Goal: Task Accomplishment & Management: Manage account settings

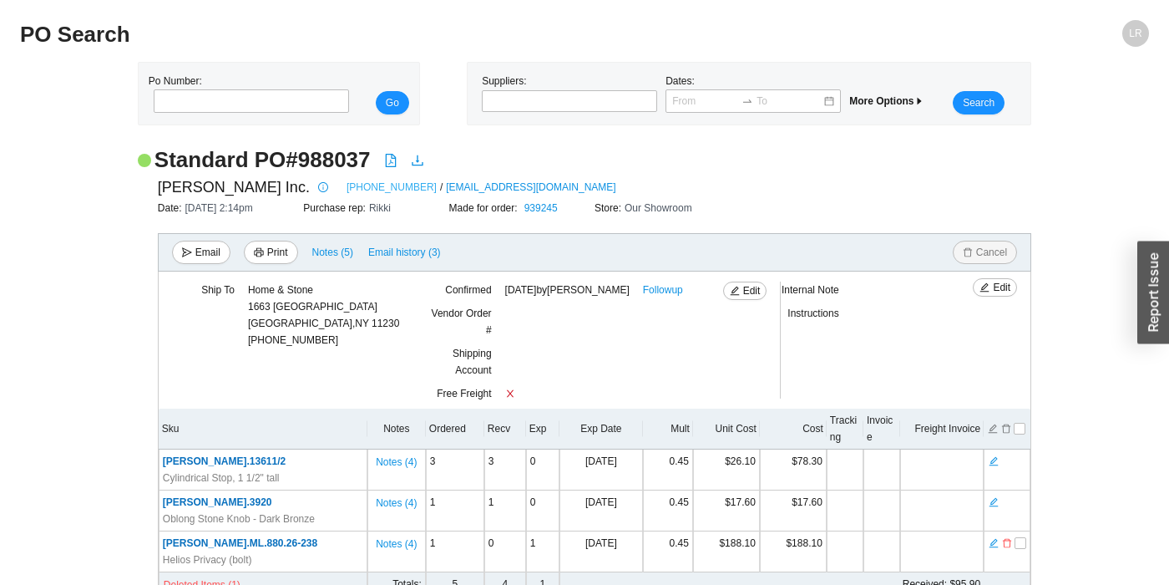
click at [347, 183] on link "973-835-4027" at bounding box center [392, 187] width 90 height 17
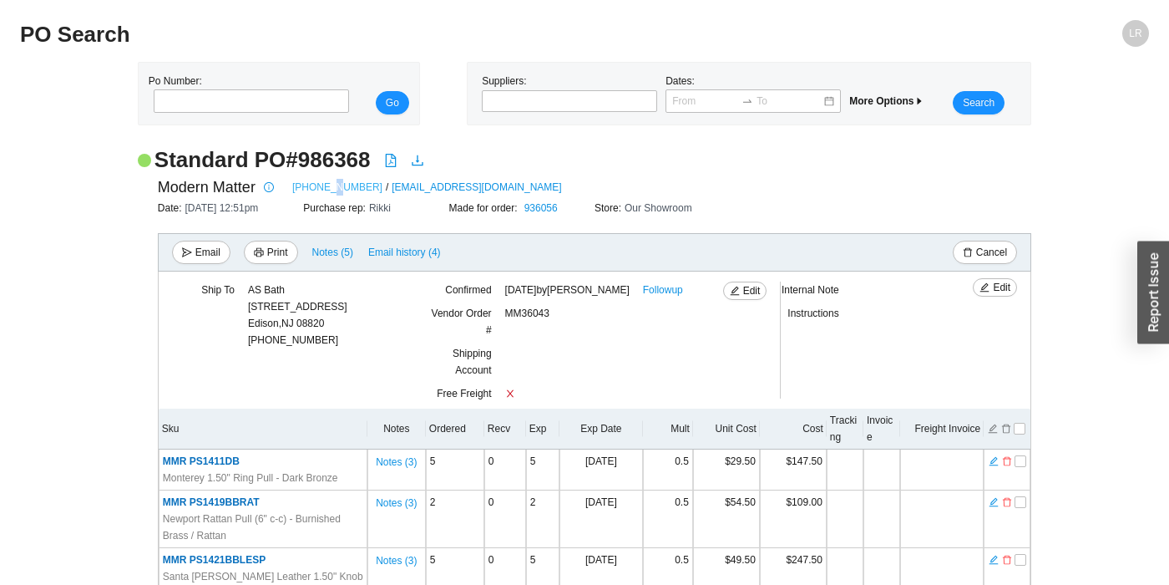
click at [329, 191] on link "(704) 749-2110" at bounding box center [337, 187] width 90 height 17
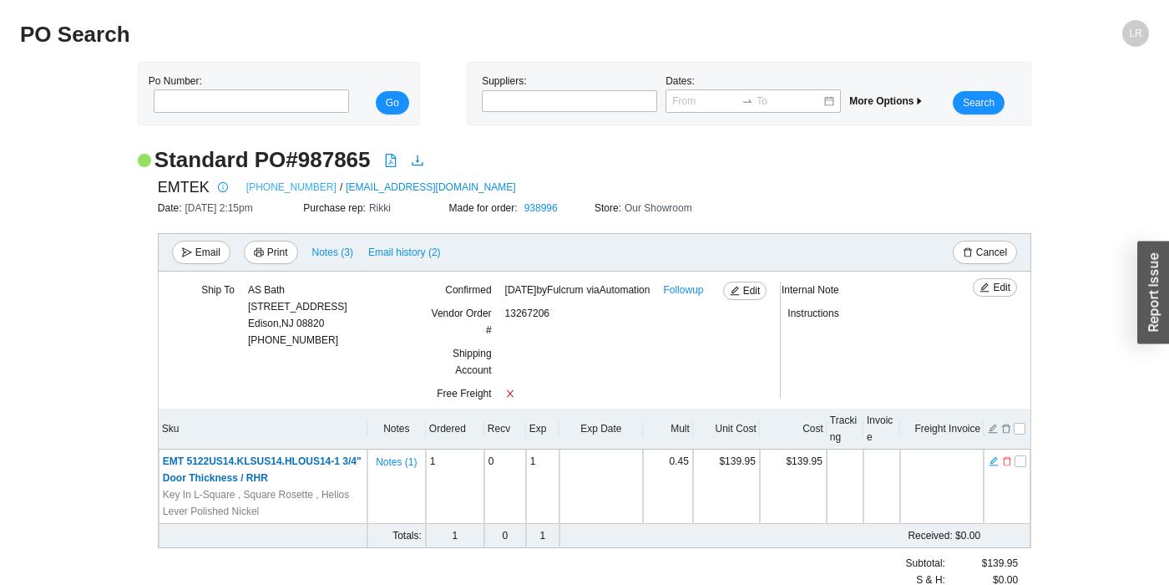
click at [270, 184] on link "800-356-2741" at bounding box center [291, 187] width 90 height 17
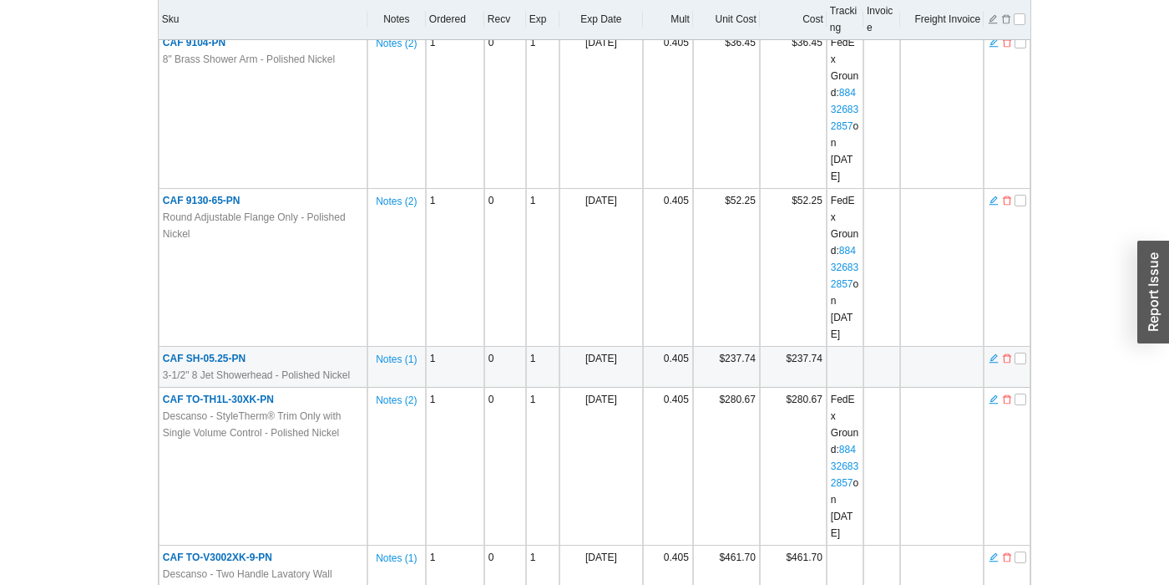
scroll to position [1204, 0]
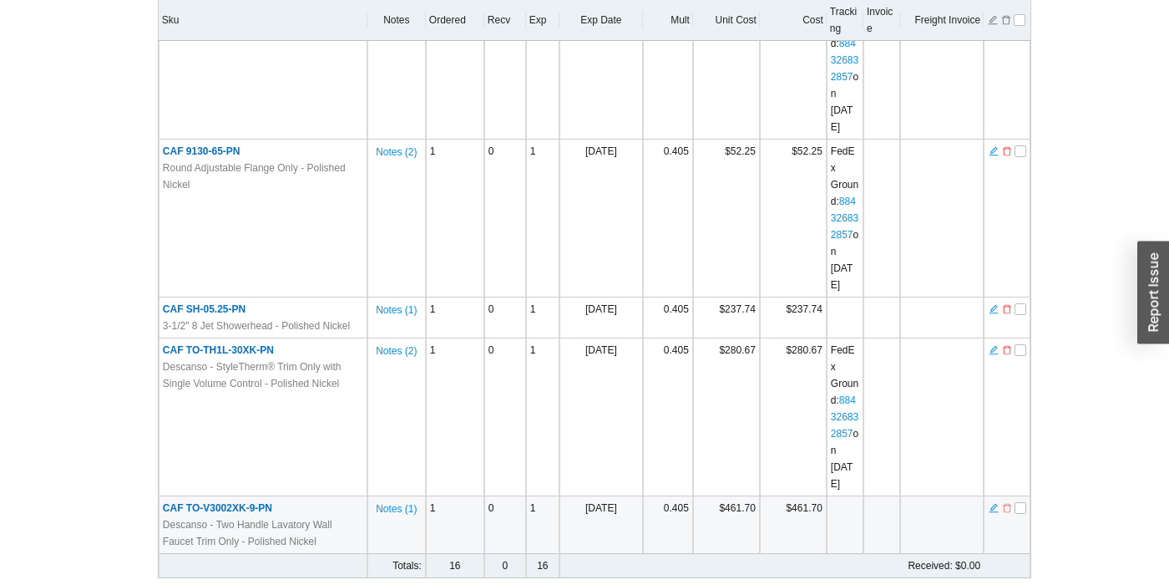
click at [1010, 502] on icon "delete" at bounding box center [1007, 508] width 10 height 12
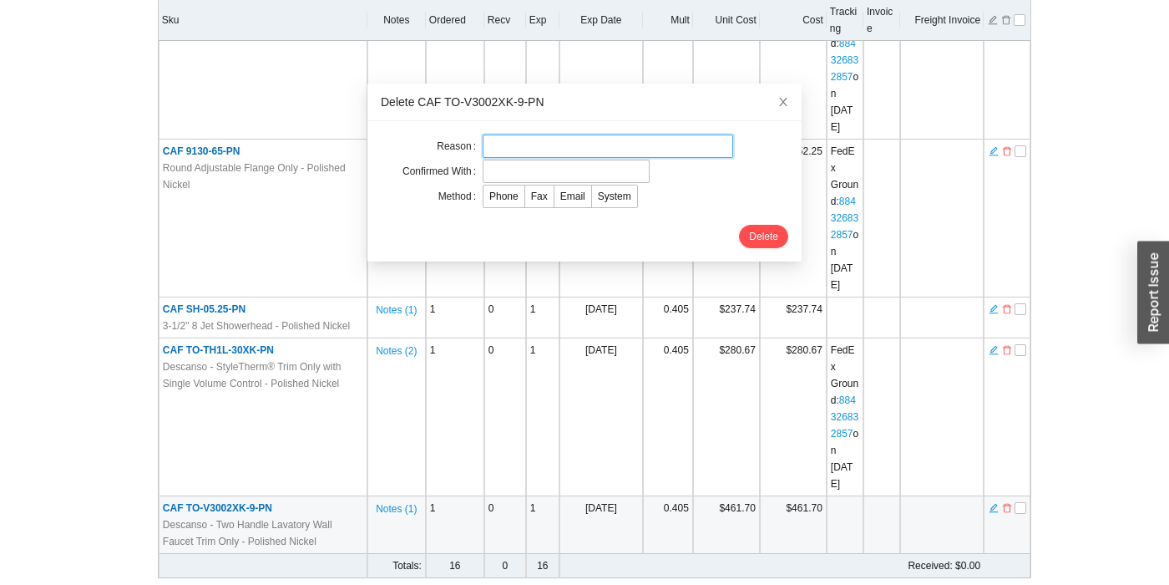
click at [555, 140] on input "text" at bounding box center [608, 145] width 251 height 23
type input "canceled"
click at [611, 232] on div "Delete" at bounding box center [585, 236] width 408 height 23
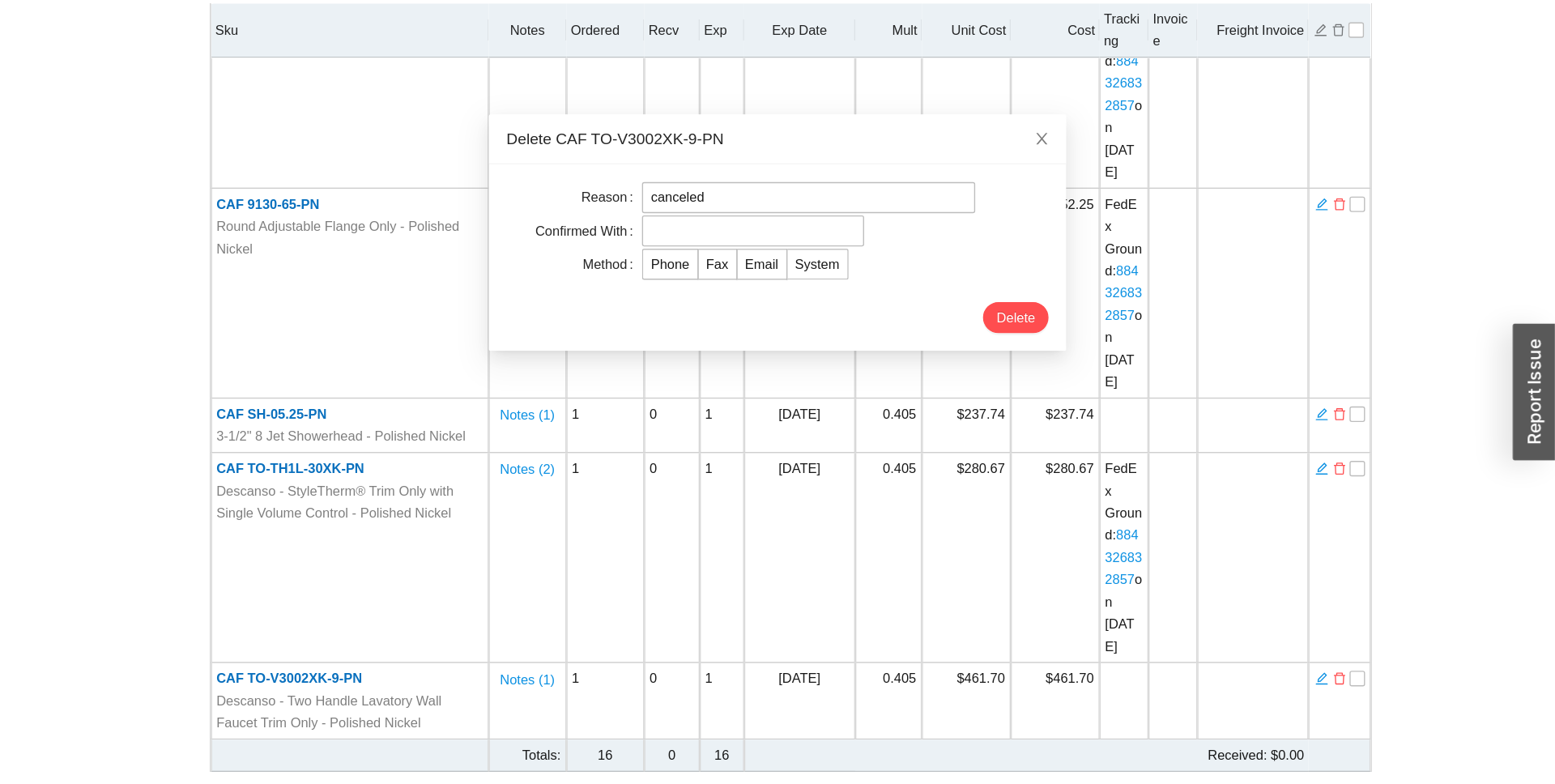
scroll to position [496, 0]
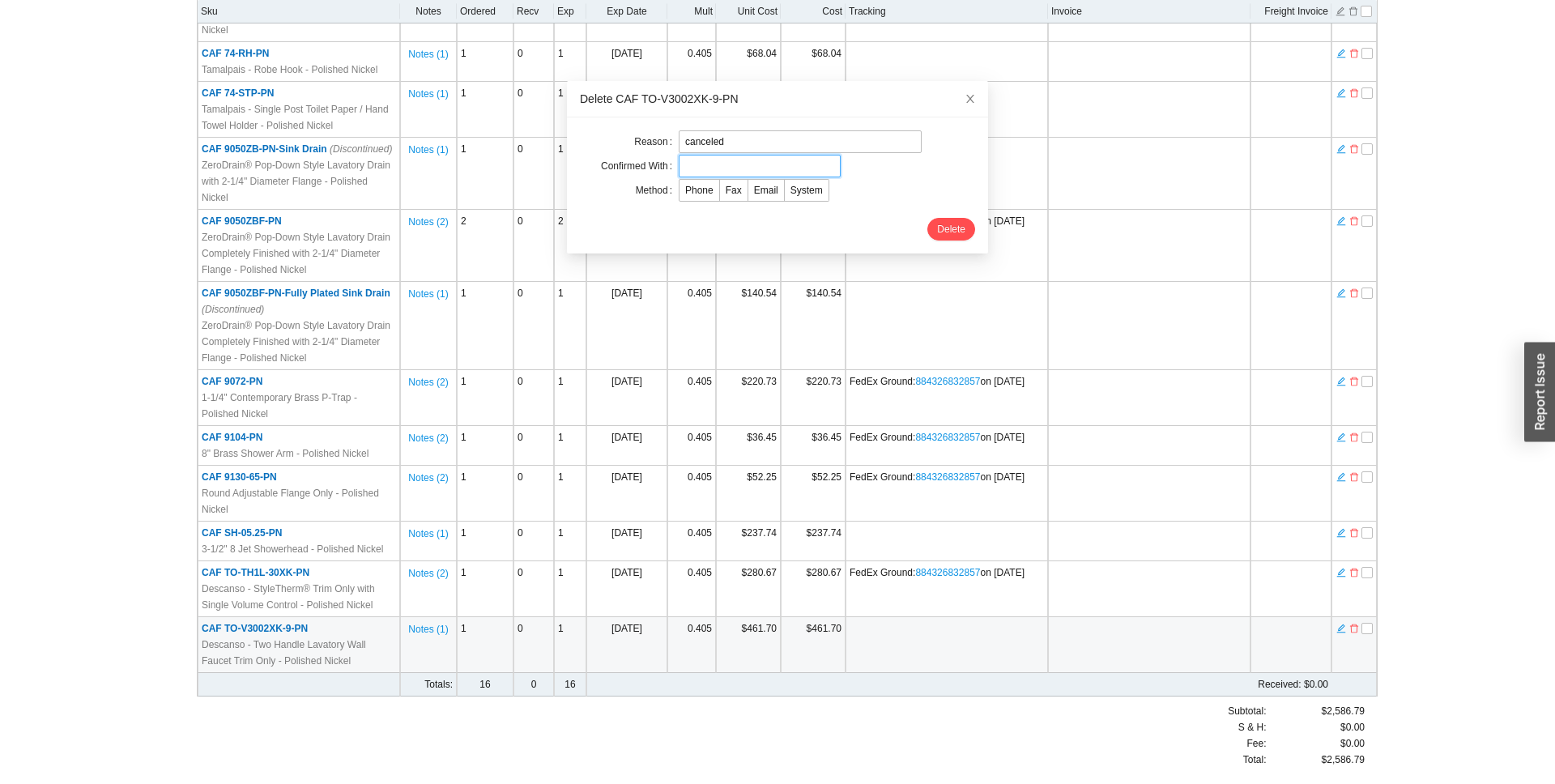
click at [765, 167] on input "text" at bounding box center [759, 166] width 162 height 22
type input "marla"
click at [770, 184] on span "Email" at bounding box center [766, 190] width 24 height 12
click at [748, 194] on input "Email" at bounding box center [748, 194] width 0 height 0
click at [956, 227] on span "Delete" at bounding box center [950, 229] width 28 height 16
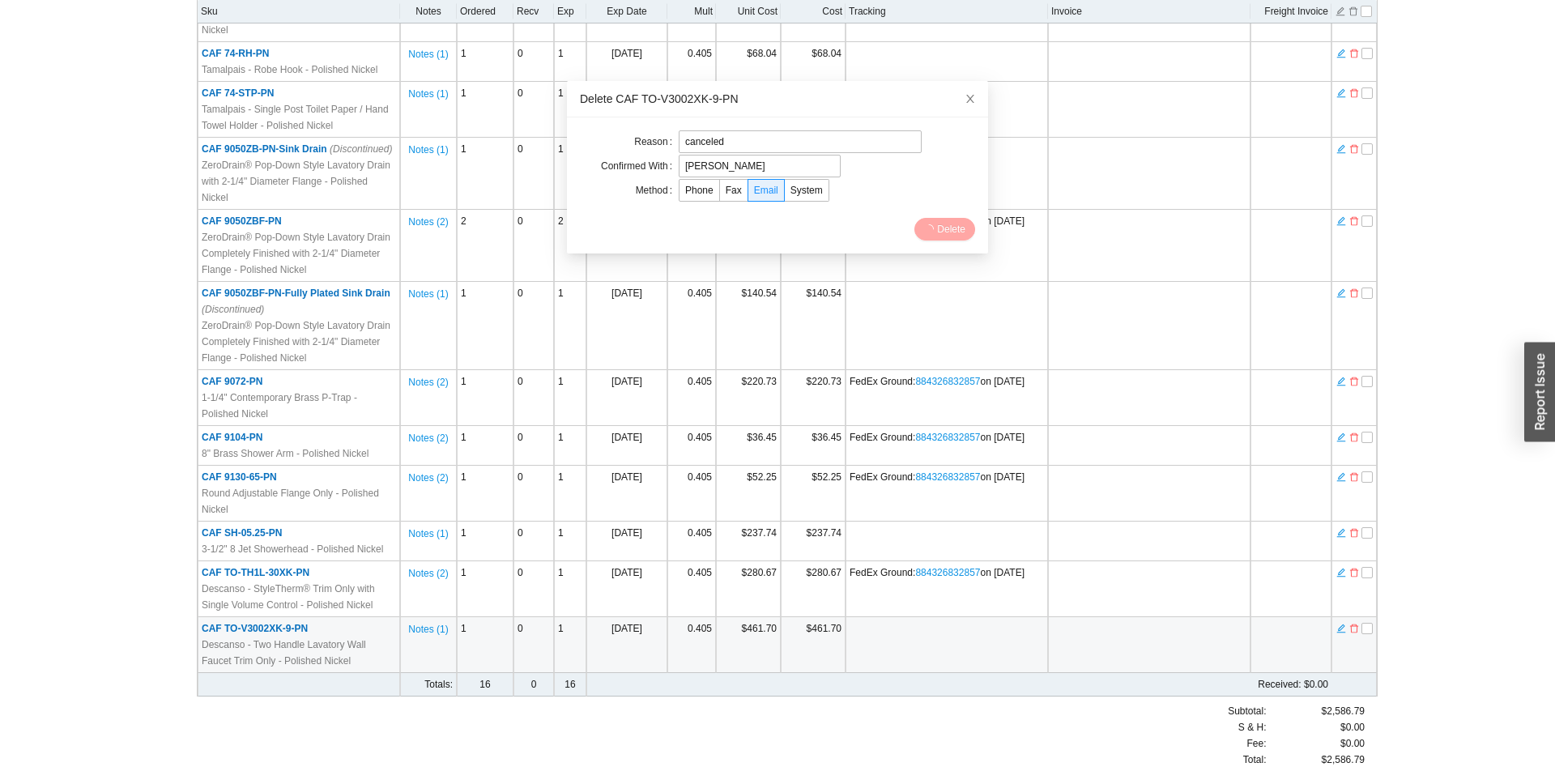
scroll to position [0, 0]
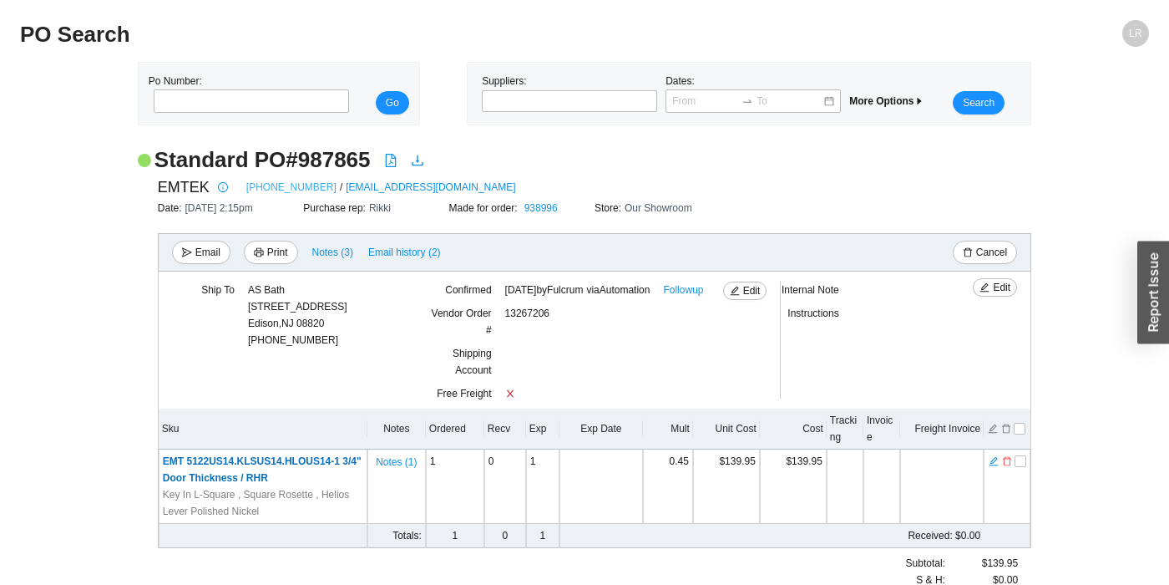
click at [281, 183] on link "800-356-2741" at bounding box center [291, 187] width 90 height 17
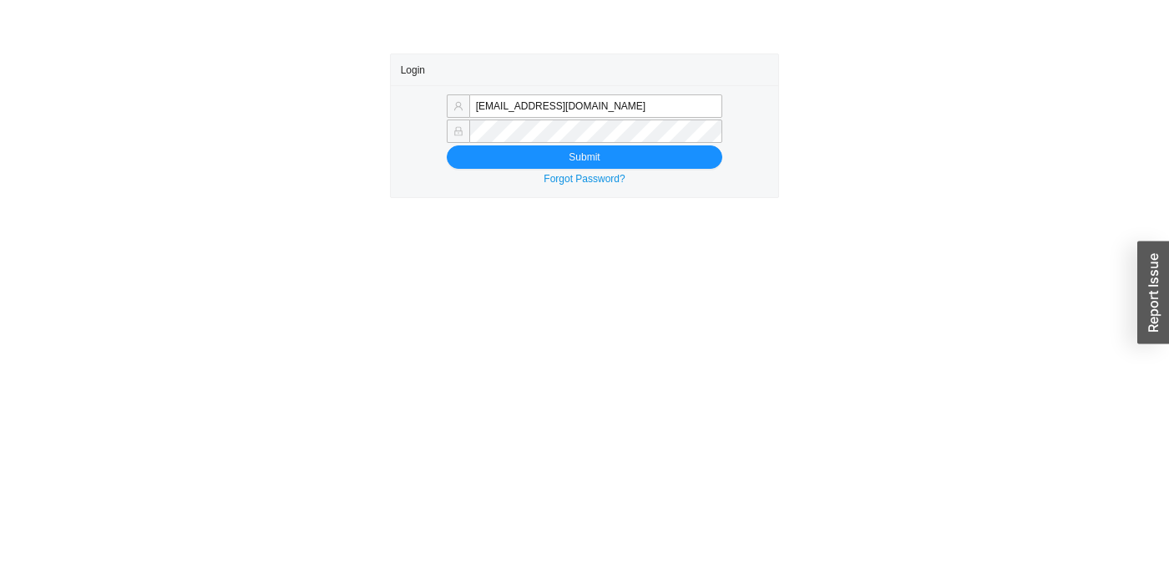
type input "[EMAIL_ADDRESS][DOMAIN_NAME]"
